Goal: Complete application form

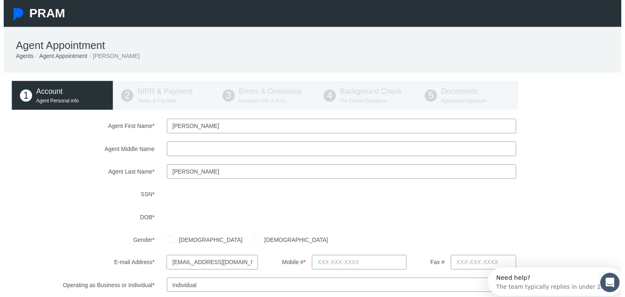
click at [247, 146] on input "Agent Middle Name" at bounding box center [341, 150] width 353 height 15
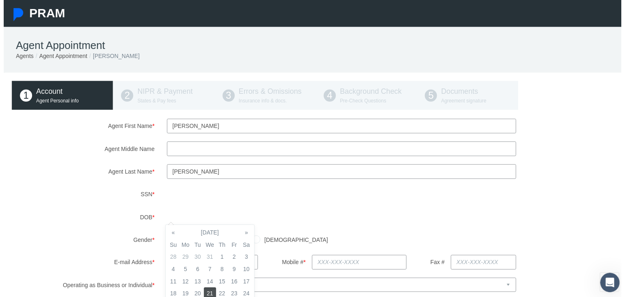
click at [210, 295] on td "21" at bounding box center [209, 296] width 12 height 12
click at [212, 295] on td "21" at bounding box center [209, 296] width 12 height 12
click at [309, 240] on div "[DEMOGRAPHIC_DATA] [DEMOGRAPHIC_DATA]" at bounding box center [394, 242] width 470 height 14
click at [260, 246] on label "[DEMOGRAPHIC_DATA]" at bounding box center [294, 242] width 69 height 9
click at [251, 245] on input "[DEMOGRAPHIC_DATA]" at bounding box center [255, 241] width 8 height 8
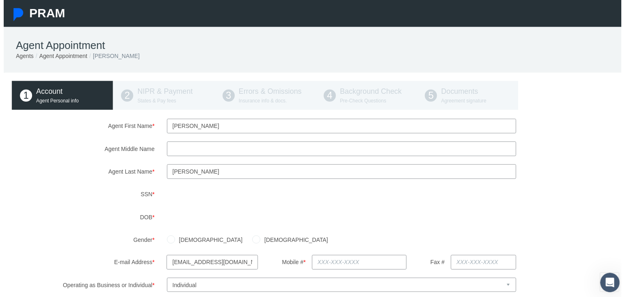
radio input "true"
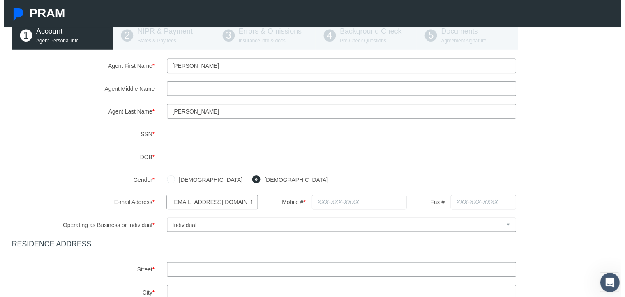
scroll to position [82, 0]
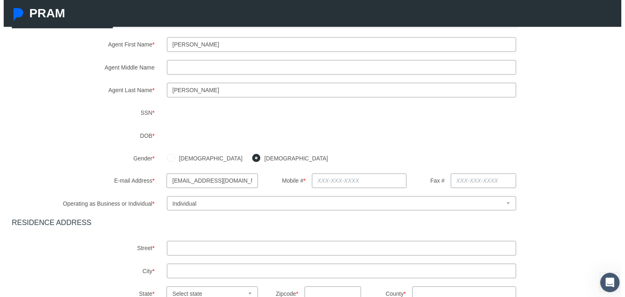
click at [348, 187] on input "text" at bounding box center [360, 182] width 96 height 15
click at [341, 182] on input "text" at bounding box center [360, 182] width 96 height 15
type input "[PHONE_NUMBER]"
click at [526, 187] on div "E-mail Address * [EMAIL_ADDRESS][DOMAIN_NAME] Mobile # * [PHONE_NUMBER] Fax #" at bounding box center [315, 182] width 627 height 15
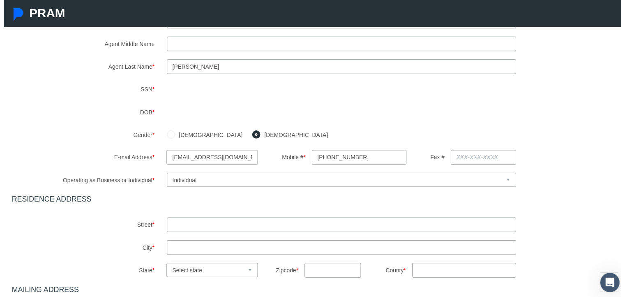
scroll to position [205, 0]
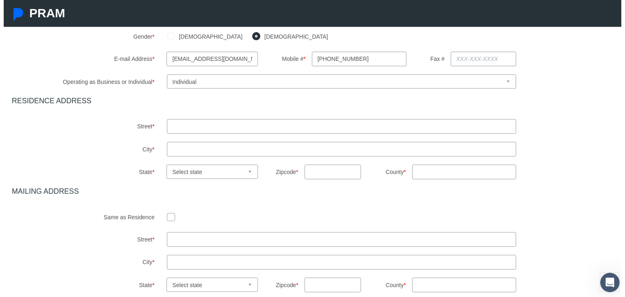
click at [407, 83] on select "Select Business or Individual Business Individual" at bounding box center [341, 82] width 353 height 14
click at [574, 175] on div "State * Select state [US_STATE] [US_STATE] [US_STATE] [US_STATE] [US_STATE] [US…" at bounding box center [315, 173] width 627 height 15
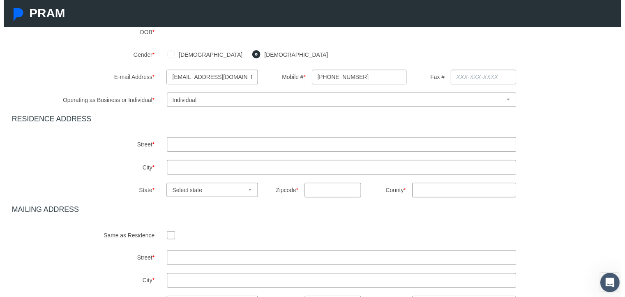
scroll to position [155, 0]
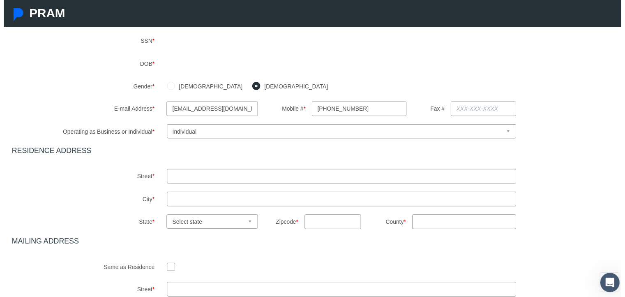
click at [197, 131] on select "Select Business or Individual Business Individual" at bounding box center [341, 133] width 353 height 14
click at [117, 159] on div "Agent First Name * [GEOGRAPHIC_DATA] Agent Middle Name Agent Last Name *" at bounding box center [315, 155] width 615 height 380
click at [212, 180] on input "text" at bounding box center [341, 178] width 353 height 15
type input "3"
type input "[STREET_ADDRESS]"
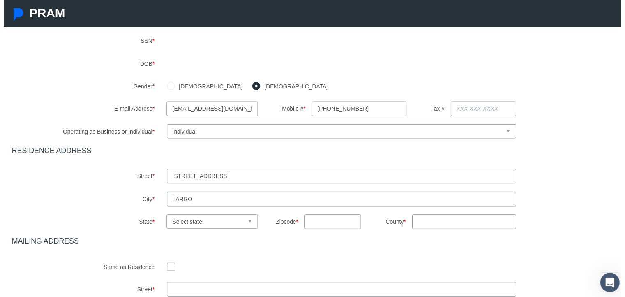
type input "largo"
select select "FL"
type input "33771"
type input "Pinellas"
click at [251, 176] on input "[STREET_ADDRESS]" at bounding box center [341, 178] width 353 height 15
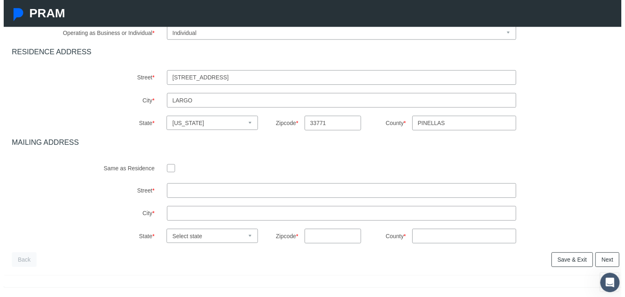
scroll to position [278, 0]
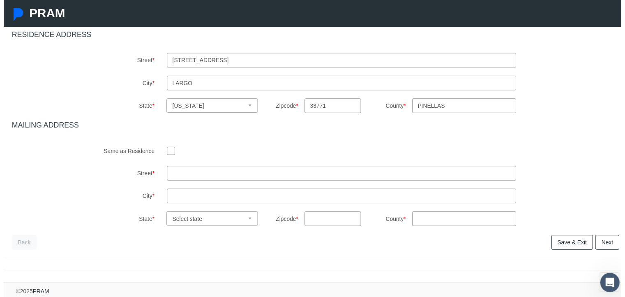
type input "[STREET_ADDRESS]"
click at [189, 168] on input "text" at bounding box center [341, 175] width 353 height 15
type input "PO BOX 7682"
type input "[GEOGRAPHIC_DATA]"
select select "FL"
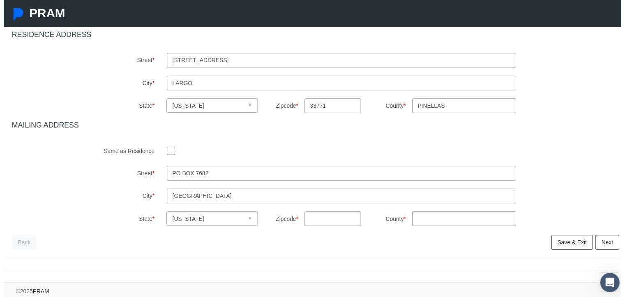
type input "33734"
type input "FL"
click at [296, 246] on div "Back Next Finish" at bounding box center [315, 244] width 615 height 15
click at [603, 240] on link "Next" at bounding box center [611, 244] width 24 height 15
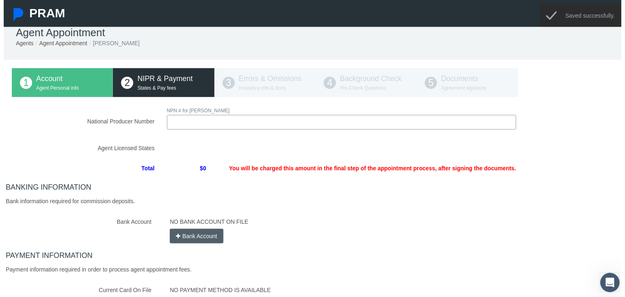
scroll to position [0, 0]
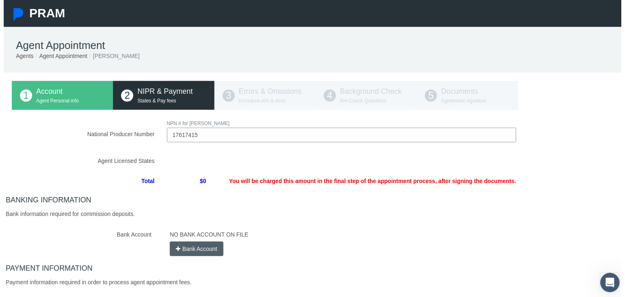
type input "17617415"
click at [214, 168] on div "National Producer Number NPN # for [PERSON_NAME] 17617415 Loading.." at bounding box center [315, 224] width 615 height 208
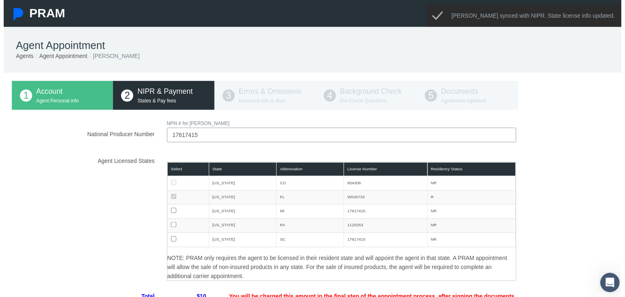
click at [567, 225] on div "Agent Licensed States Select State Abbreviation License Number Residency Status…" at bounding box center [315, 219] width 627 height 128
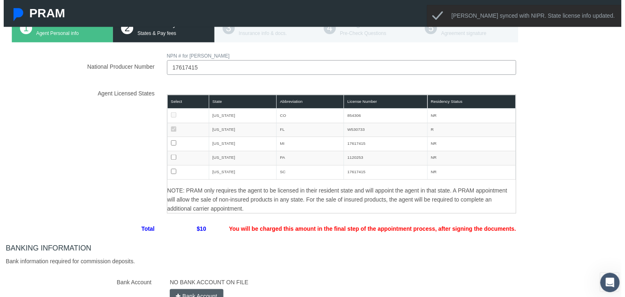
scroll to position [82, 0]
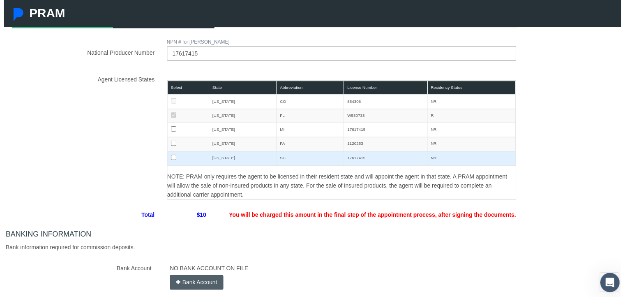
click at [171, 159] on input "checkbox" at bounding box center [171, 159] width 5 height 5
checkbox input "true"
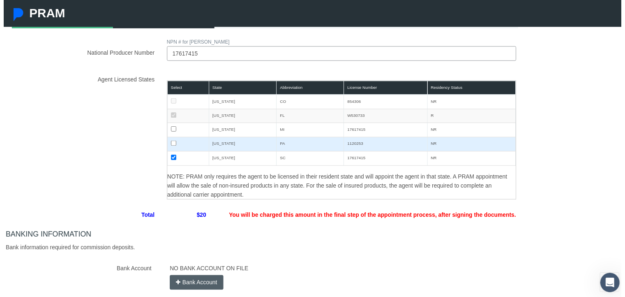
click at [170, 148] on input "checkbox" at bounding box center [171, 144] width 5 height 5
checkbox input "true"
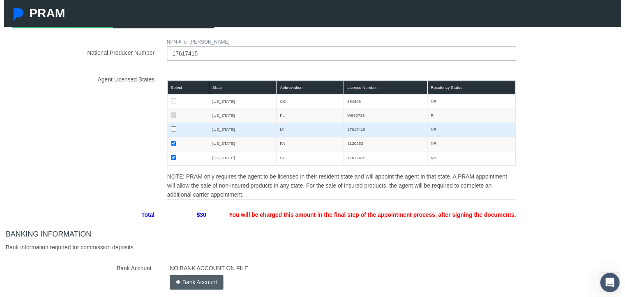
click at [169, 132] on input "checkbox" at bounding box center [171, 130] width 5 height 5
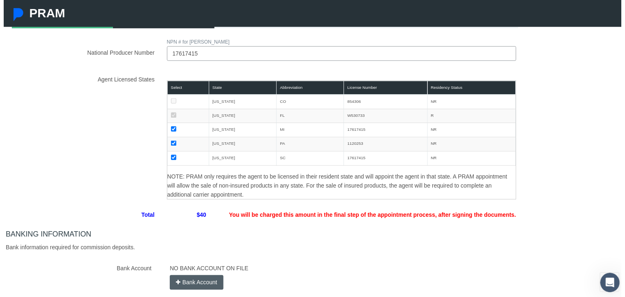
click at [557, 194] on div "Agent Licensed States Select State Abbreviation License Number Residency Status…" at bounding box center [315, 137] width 627 height 128
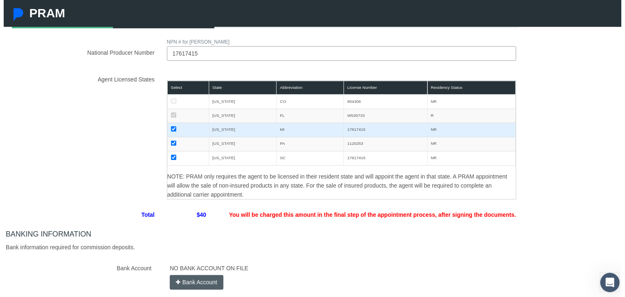
click at [172, 130] on input "checkbox" at bounding box center [171, 130] width 5 height 5
checkbox input "false"
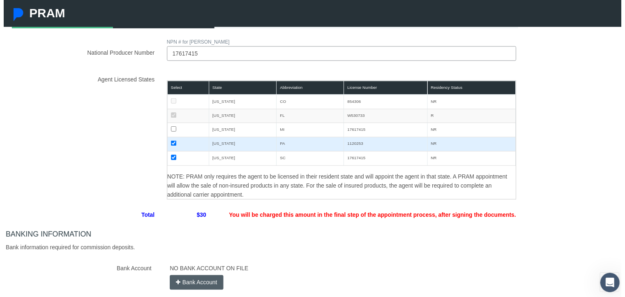
click at [173, 145] on input "checkbox" at bounding box center [171, 144] width 5 height 5
checkbox input "false"
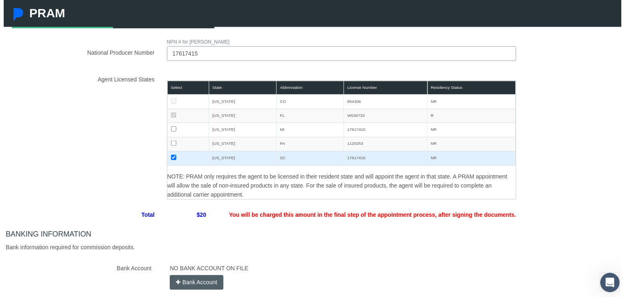
click at [171, 161] on input "checkbox" at bounding box center [171, 159] width 5 height 5
checkbox input "false"
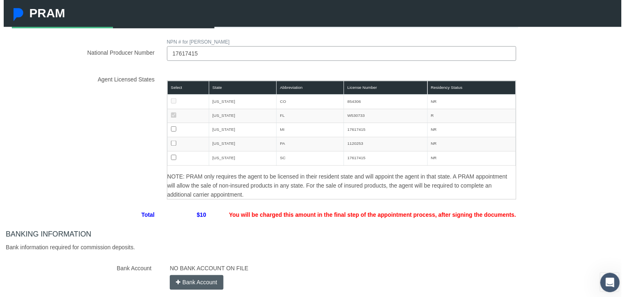
click at [141, 175] on label "Agent Licensed States" at bounding box center [80, 137] width 157 height 128
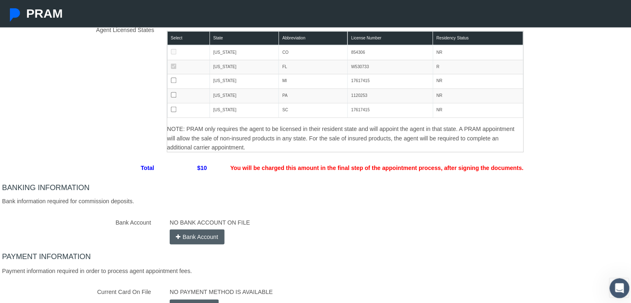
scroll to position [205, 0]
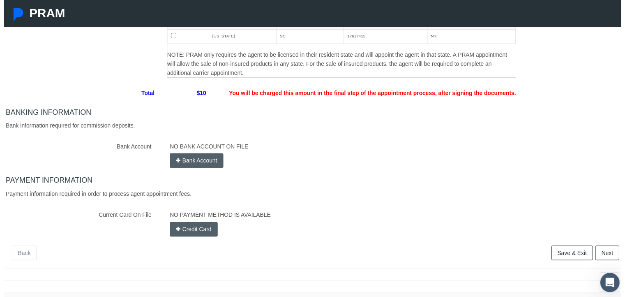
click at [182, 161] on button "Bank Account" at bounding box center [195, 162] width 54 height 15
select select
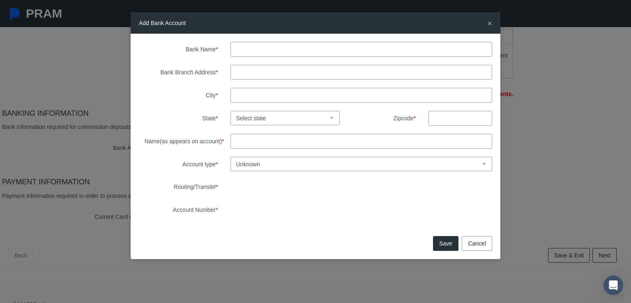
click at [261, 43] on input "Bank Name *" at bounding box center [362, 49] width 262 height 15
type input "Grow financial federal credit union"
type input "PO BOX 89909"
type input "[GEOGRAPHIC_DATA]"
select select "FL"
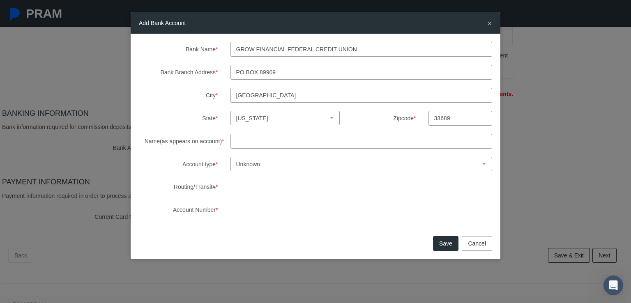
type input "33689"
type input "[PERSON_NAME] insurance solutions llc"
click at [303, 164] on select "Unknown Checking Savings" at bounding box center [362, 164] width 262 height 14
select select "1"
click at [231, 157] on select "Unknown Checking Savings" at bounding box center [362, 164] width 262 height 14
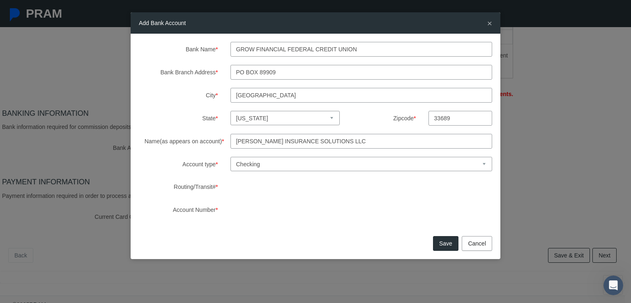
click at [444, 244] on button "Save" at bounding box center [445, 243] width 25 height 15
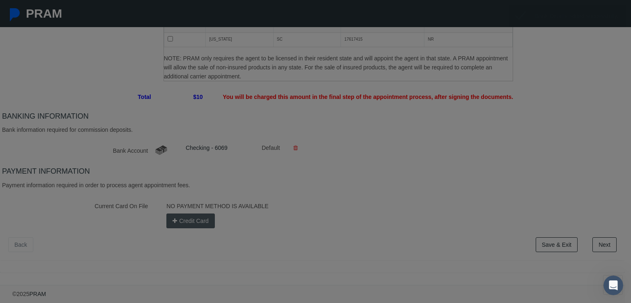
scroll to position [203, 0]
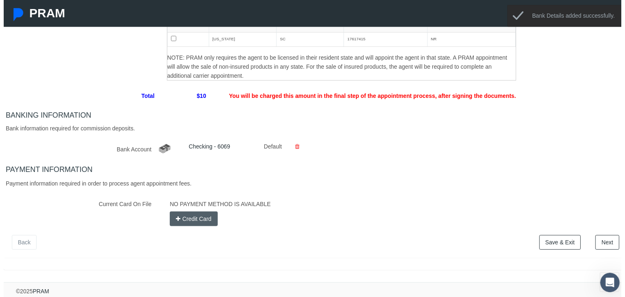
click at [249, 241] on div "Back Next Finish" at bounding box center [315, 244] width 615 height 15
click at [194, 227] on button "Credit Card" at bounding box center [192, 221] width 48 height 15
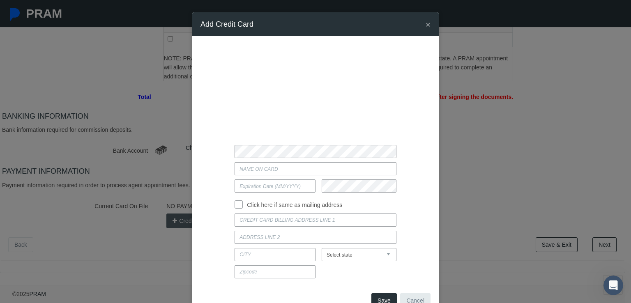
click at [427, 25] on div "× Add Credit Card" at bounding box center [315, 24] width 247 height 24
drag, startPoint x: 409, startPoint y: 293, endPoint x: 410, endPoint y: 286, distance: 7.0
click at [410, 293] on button "Cancel" at bounding box center [415, 300] width 30 height 15
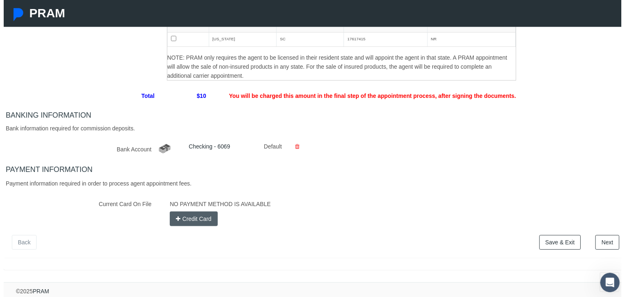
click at [189, 221] on button "Credit Card" at bounding box center [192, 221] width 48 height 15
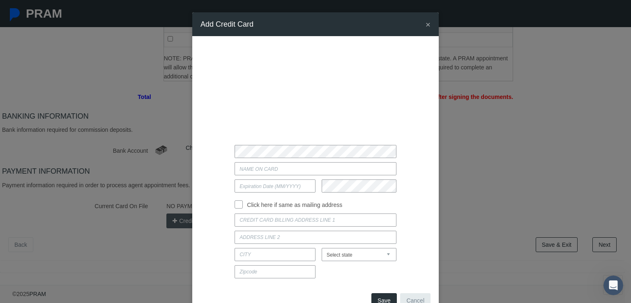
click at [295, 167] on input "Current Card On File" at bounding box center [315, 168] width 161 height 13
click at [267, 170] on input "[PERSON_NAME]" at bounding box center [315, 168] width 161 height 13
type input "[PERSON_NAME][GEOGRAPHIC_DATA]"
click at [276, 188] on input "text" at bounding box center [275, 186] width 81 height 13
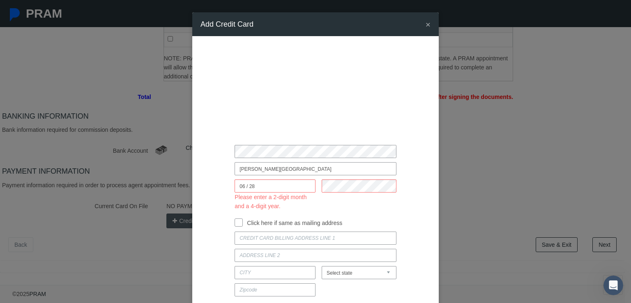
click at [274, 186] on input "06 / 28" at bounding box center [275, 186] width 81 height 13
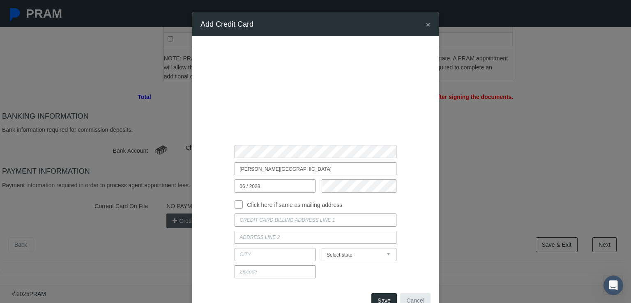
type input "06 / 2028"
click at [237, 207] on input "Click here if same as mailing address" at bounding box center [239, 204] width 8 height 8
checkbox input "true"
type input "PO BOX 7682"
type input "[GEOGRAPHIC_DATA]"
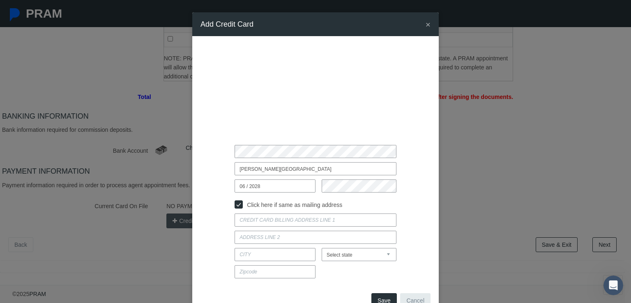
select select "FL"
type input "33734"
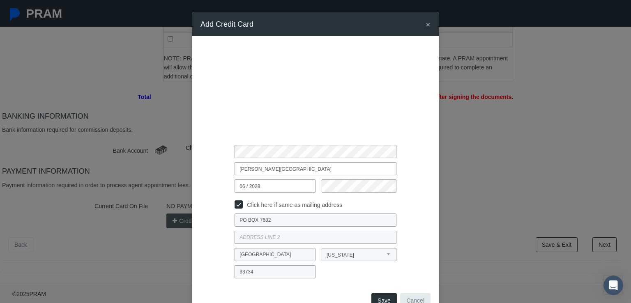
click at [417, 231] on div at bounding box center [315, 237] width 242 height 13
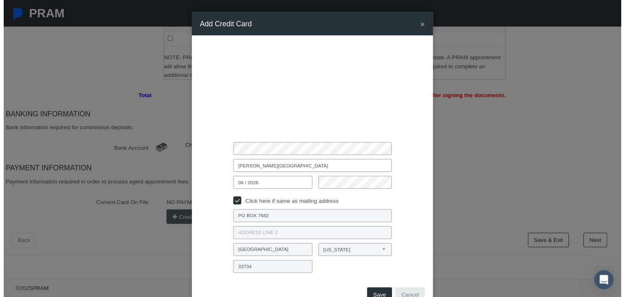
scroll to position [25, 0]
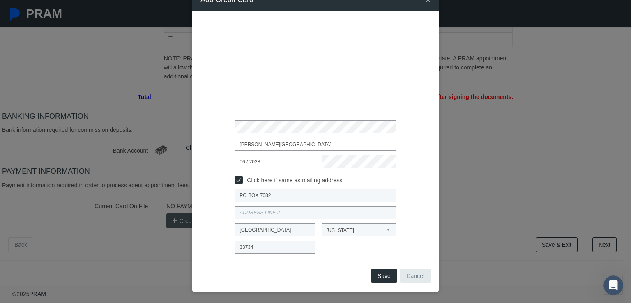
click at [379, 271] on button "Save" at bounding box center [383, 276] width 25 height 15
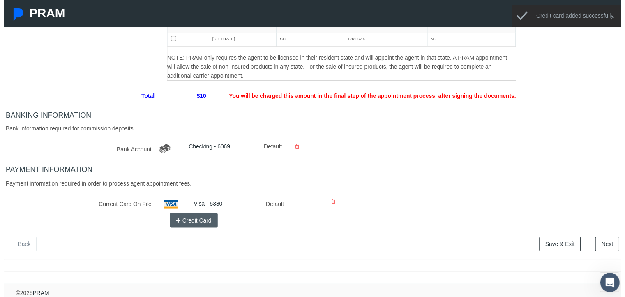
click at [613, 244] on link "Next" at bounding box center [611, 246] width 24 height 15
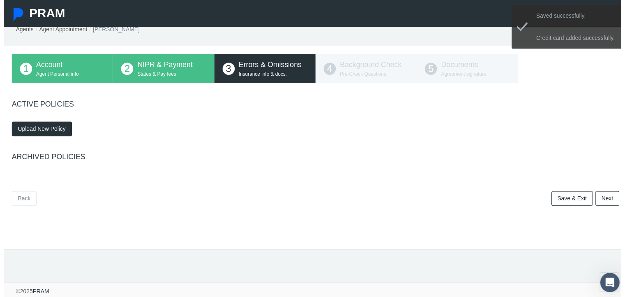
scroll to position [0, 0]
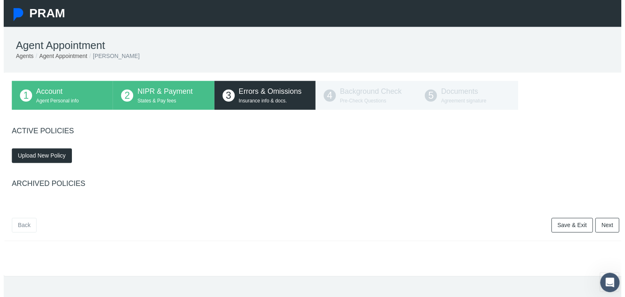
click at [599, 227] on link "Next" at bounding box center [611, 227] width 24 height 15
click at [30, 152] on button "Upload New Policy" at bounding box center [38, 157] width 61 height 15
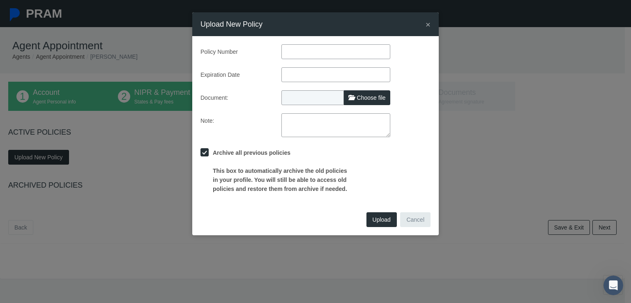
click at [364, 101] on span "Choose file" at bounding box center [371, 98] width 29 height 7
click at [364, 101] on input "Choose file" at bounding box center [335, 96] width 109 height 12
type input "C:\fakepath\J [PERSON_NAME] Professional Liability 2025.pdf"
type input "J [PERSON_NAME] Professional Liability 2025.pdf"
click at [296, 46] on input "text" at bounding box center [335, 51] width 109 height 15
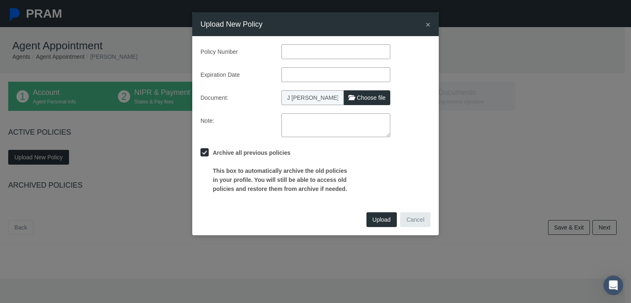
paste input "NXTDPQV73K-00-PL"
type input "NXTDPQV73K-00-PL"
click at [298, 76] on input "text" at bounding box center [335, 74] width 109 height 15
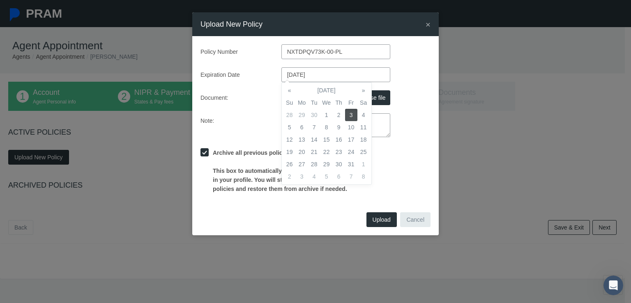
type input "[DATE]"
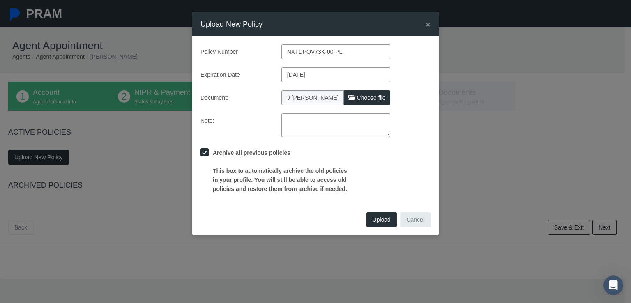
click at [411, 157] on div "Archive all previous policies This box to automatically archive the old policie…" at bounding box center [315, 169] width 242 height 48
click at [380, 221] on span "Upload" at bounding box center [382, 220] width 18 height 7
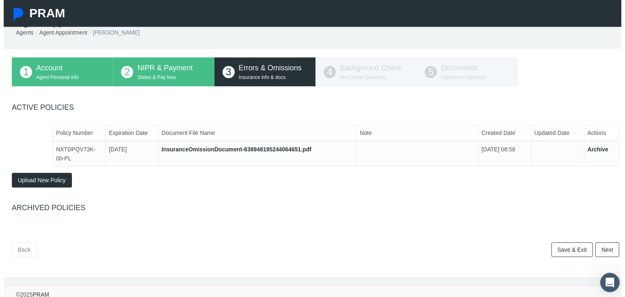
scroll to position [33, 0]
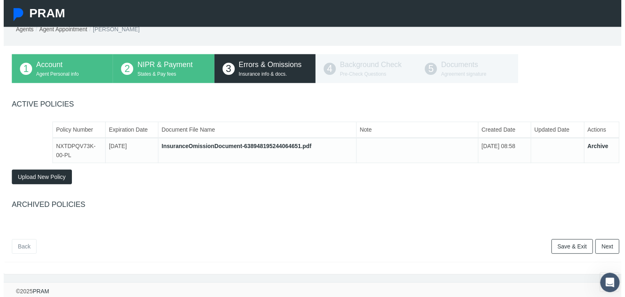
click at [616, 243] on link "Next" at bounding box center [611, 249] width 24 height 15
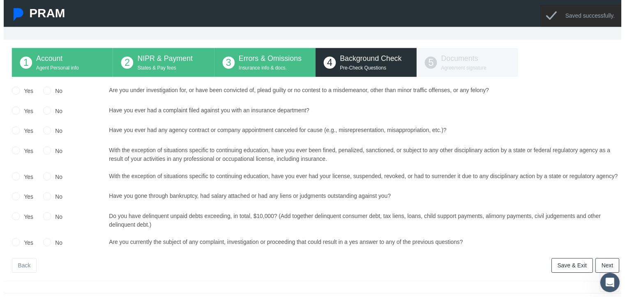
click at [44, 88] on input "No" at bounding box center [44, 91] width 8 height 8
radio input "true"
click at [46, 111] on input "No" at bounding box center [44, 111] width 8 height 8
radio input "true"
click at [42, 131] on input "No" at bounding box center [44, 131] width 8 height 8
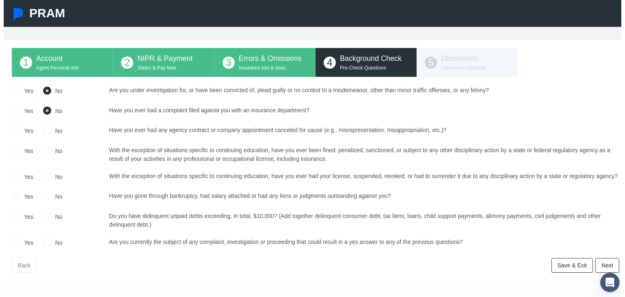
radio input "true"
click at [42, 153] on input "No" at bounding box center [44, 151] width 8 height 8
radio input "true"
click at [41, 180] on input "No" at bounding box center [44, 177] width 8 height 8
radio input "true"
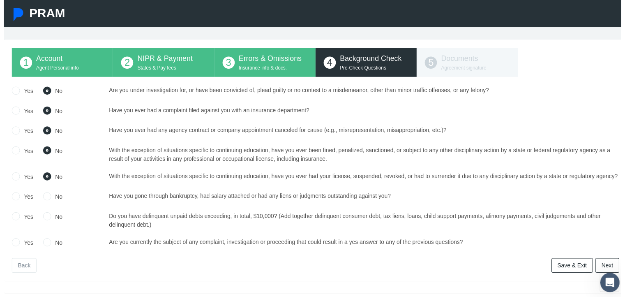
click at [43, 202] on input "No" at bounding box center [44, 198] width 8 height 8
radio input "true"
click at [42, 222] on input "No" at bounding box center [44, 218] width 8 height 8
radio input "true"
click at [44, 252] on div "No" at bounding box center [50, 246] width 20 height 12
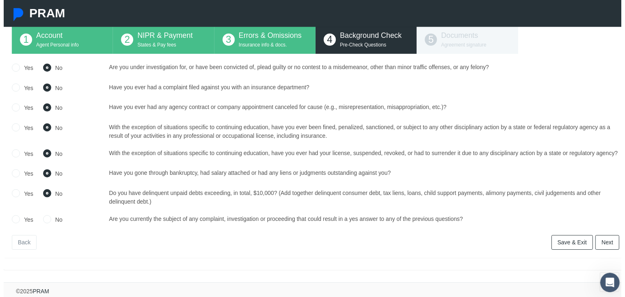
scroll to position [69, 0]
click at [603, 237] on link "Next" at bounding box center [611, 244] width 24 height 15
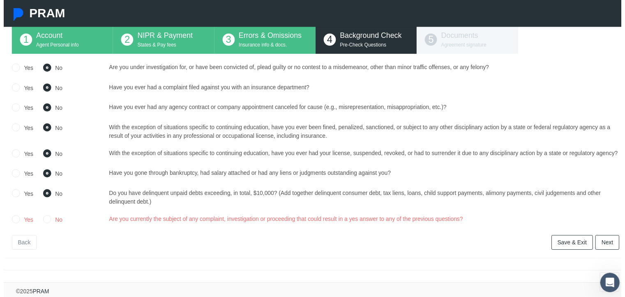
click at [42, 217] on input "No" at bounding box center [44, 221] width 8 height 8
radio input "true"
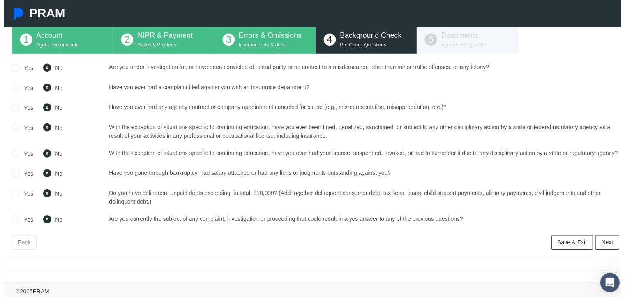
click at [615, 242] on link "Next" at bounding box center [611, 244] width 24 height 15
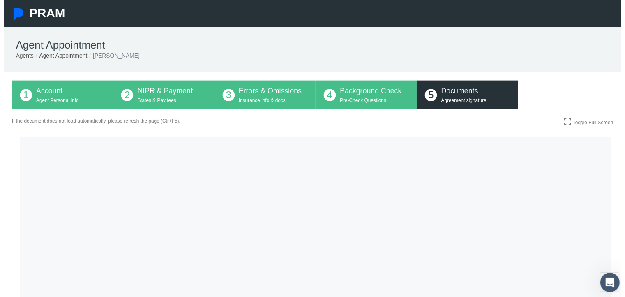
scroll to position [0, 0]
